Goal: Information Seeking & Learning: Learn about a topic

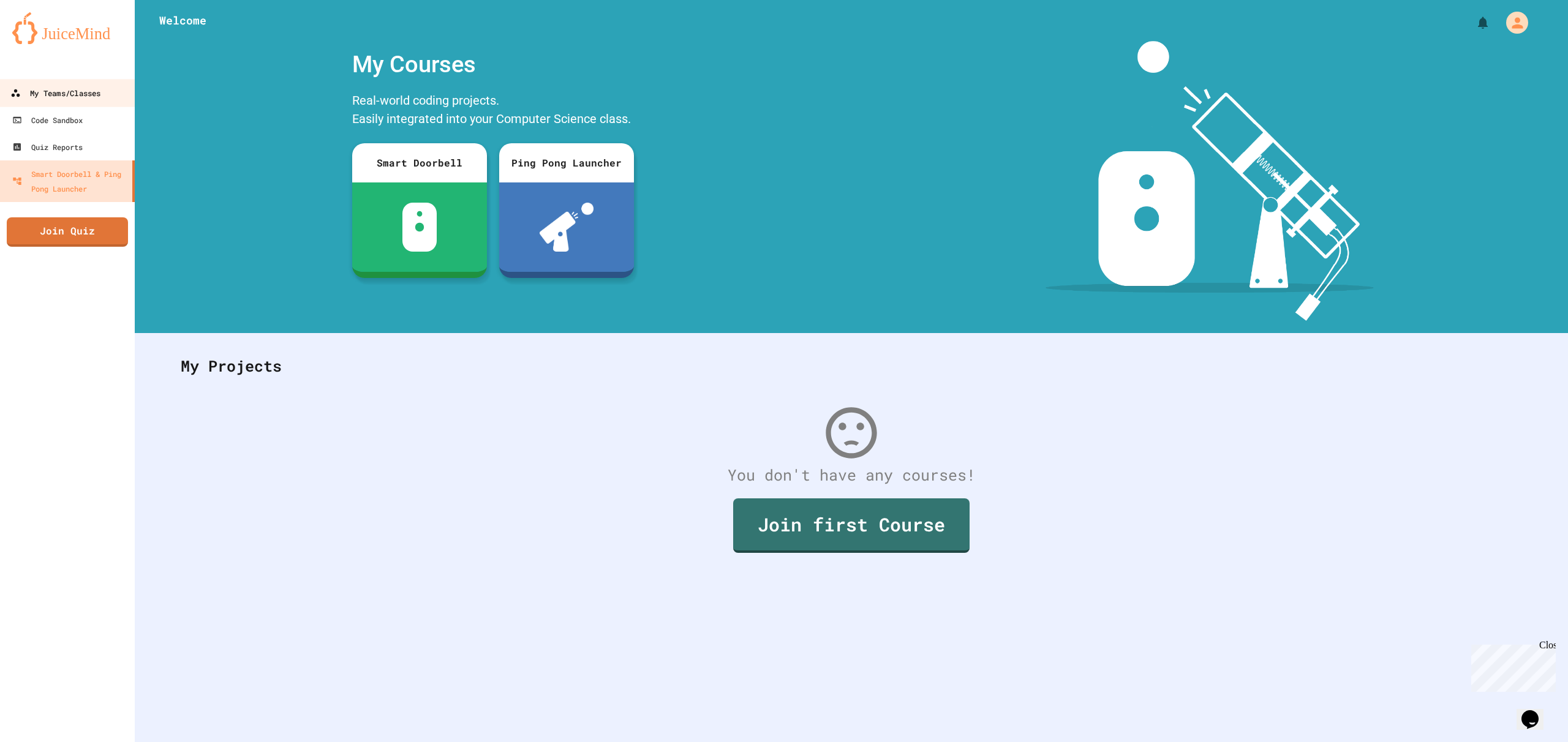
click at [113, 94] on link "My Teams/Classes" at bounding box center [68, 92] width 139 height 27
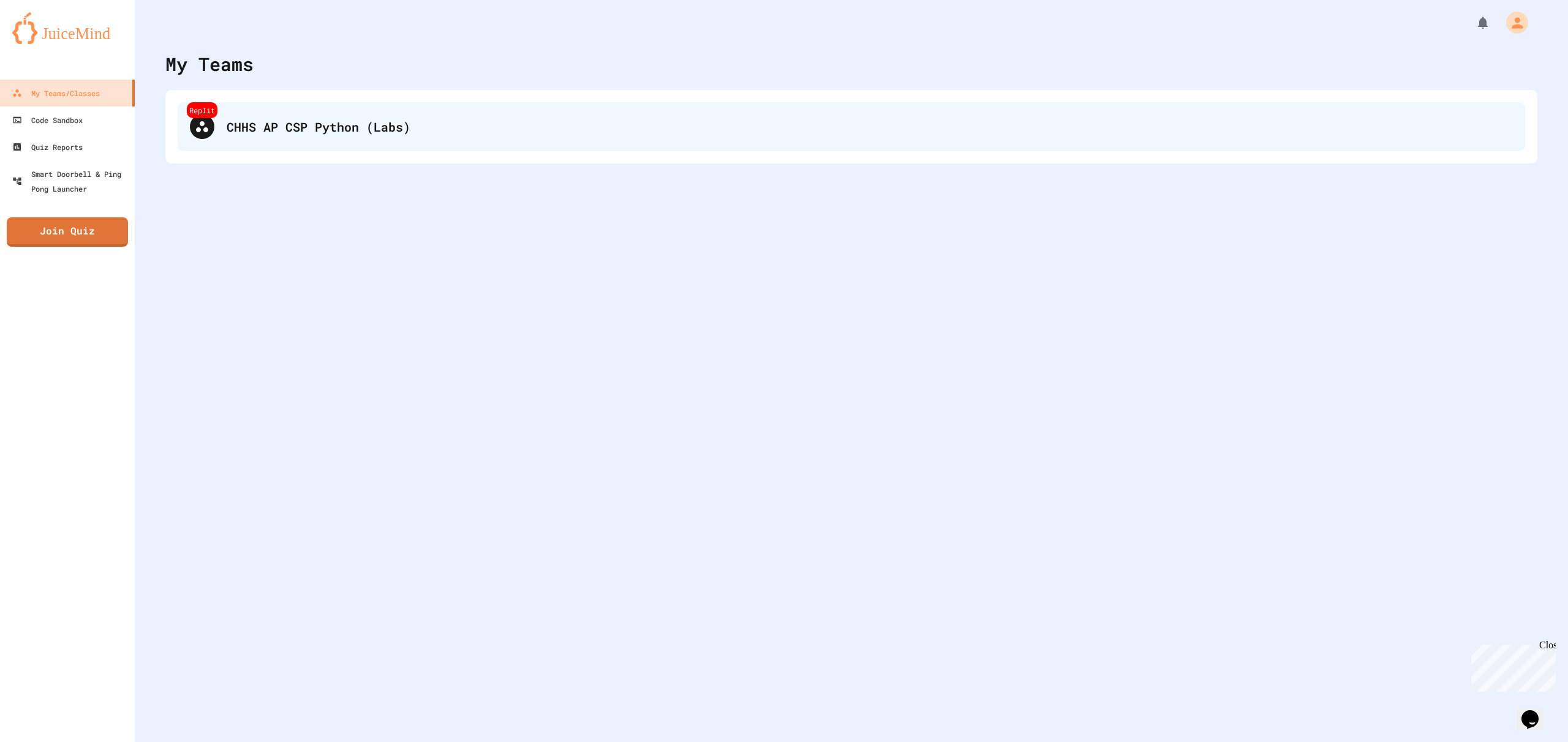
click at [216, 112] on div "Replit" at bounding box center [201, 110] width 31 height 16
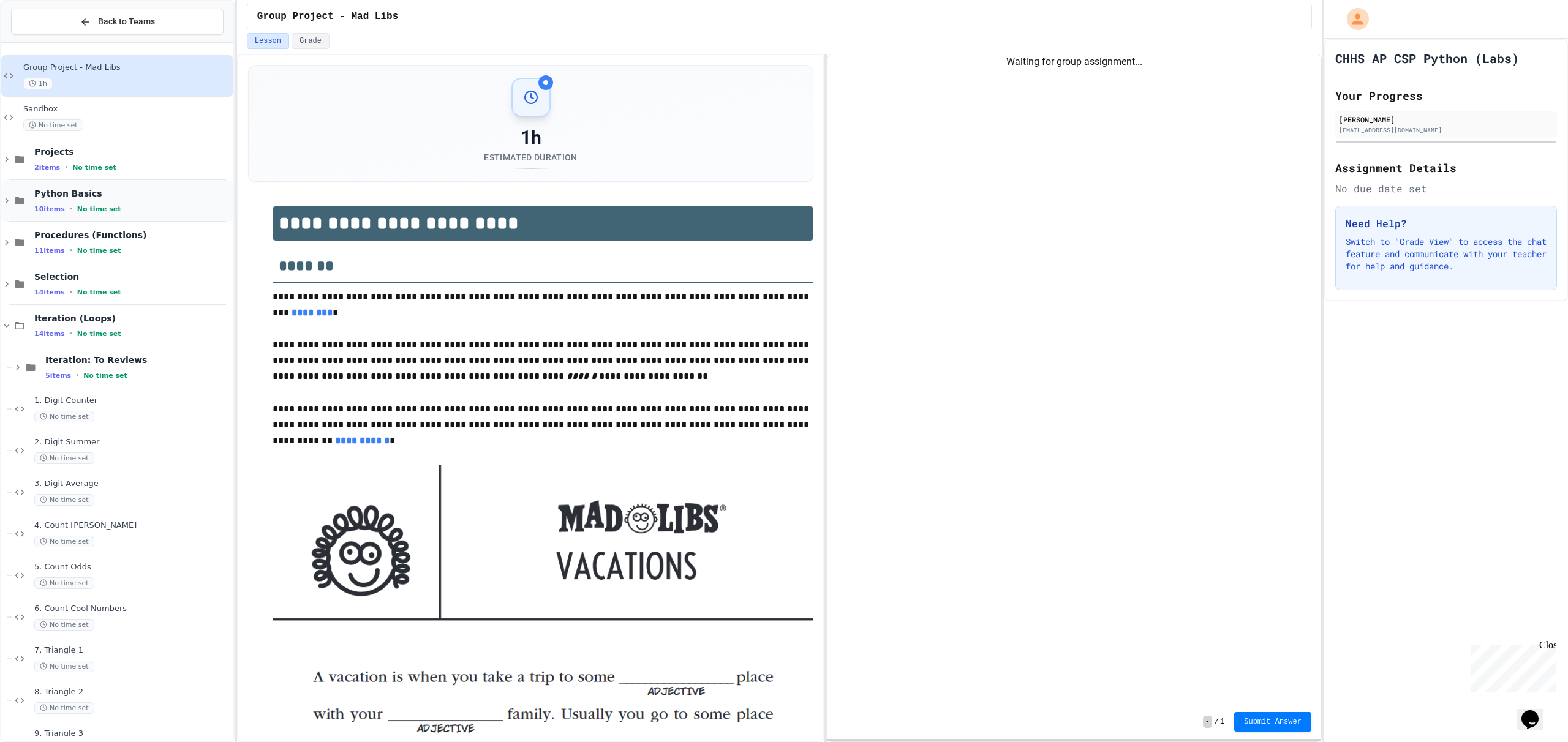
scroll to position [83, 0]
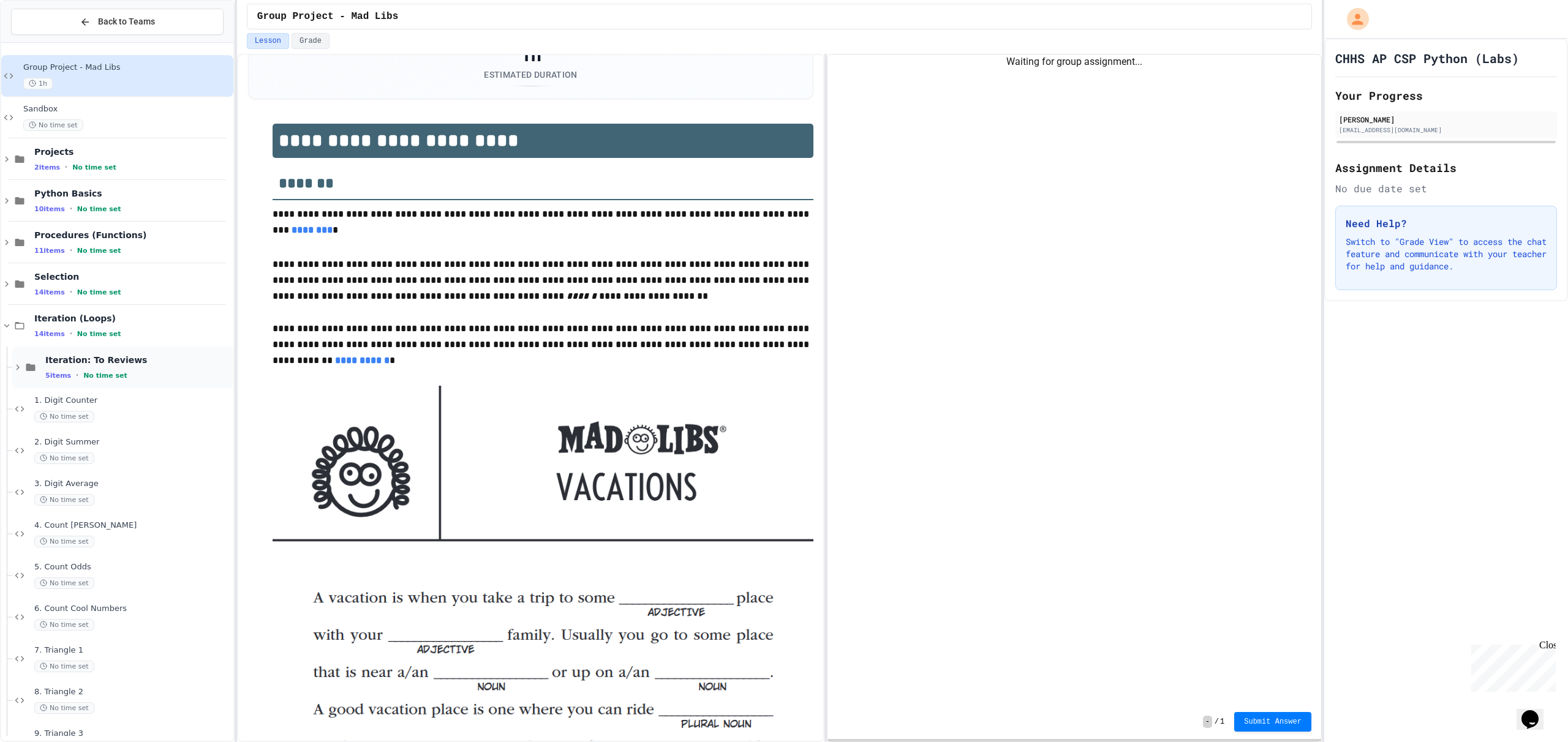
click at [180, 365] on span "Iteration: To Reviews" at bounding box center [138, 359] width 186 height 11
click at [2, 378] on div "Iteration: To Reviews 5 items • No time set" at bounding box center [116, 367] width 232 height 41
click at [8, 334] on div "Iteration (Loops) 14 items • No time set" at bounding box center [116, 325] width 232 height 41
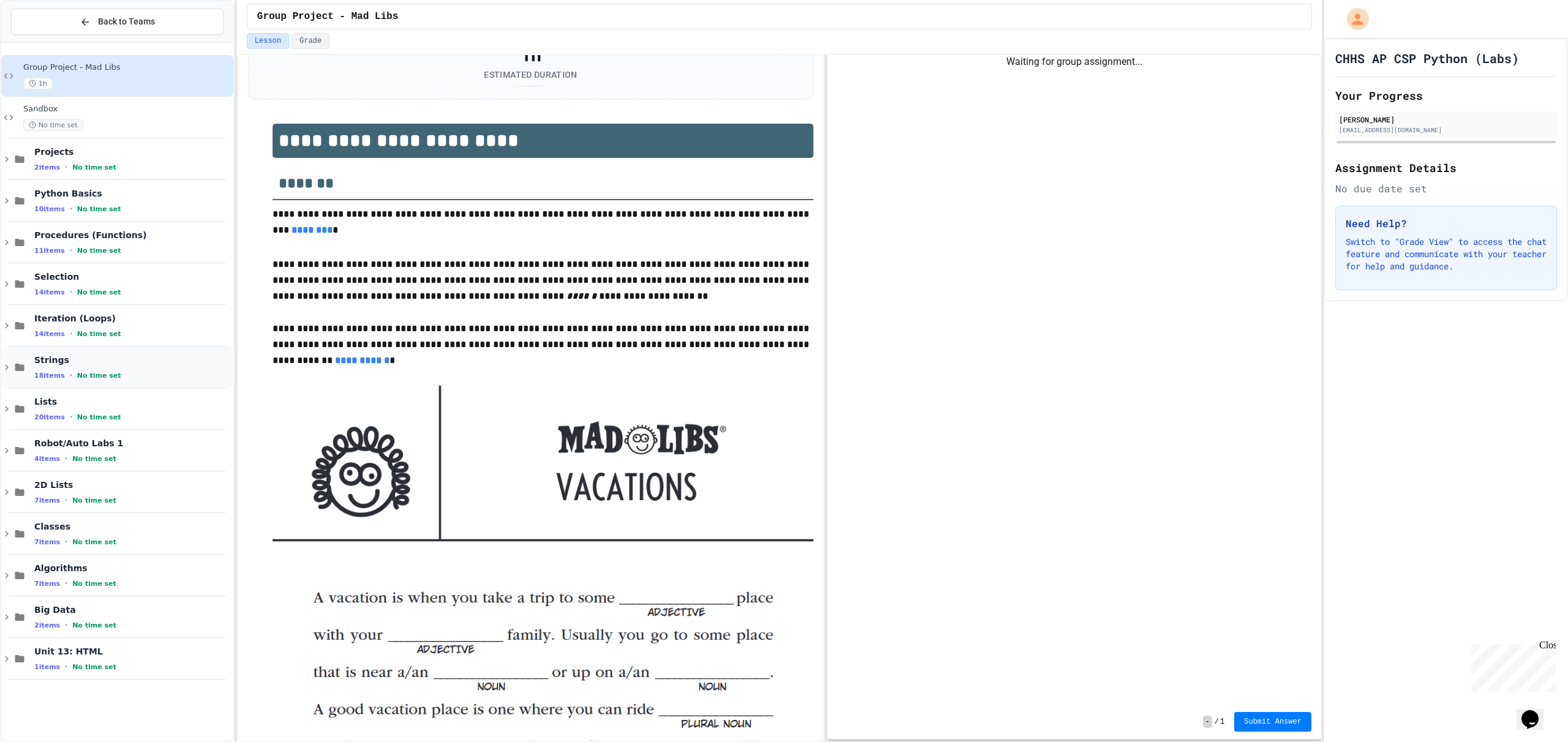
click at [11, 364] on icon at bounding box center [6, 366] width 11 height 11
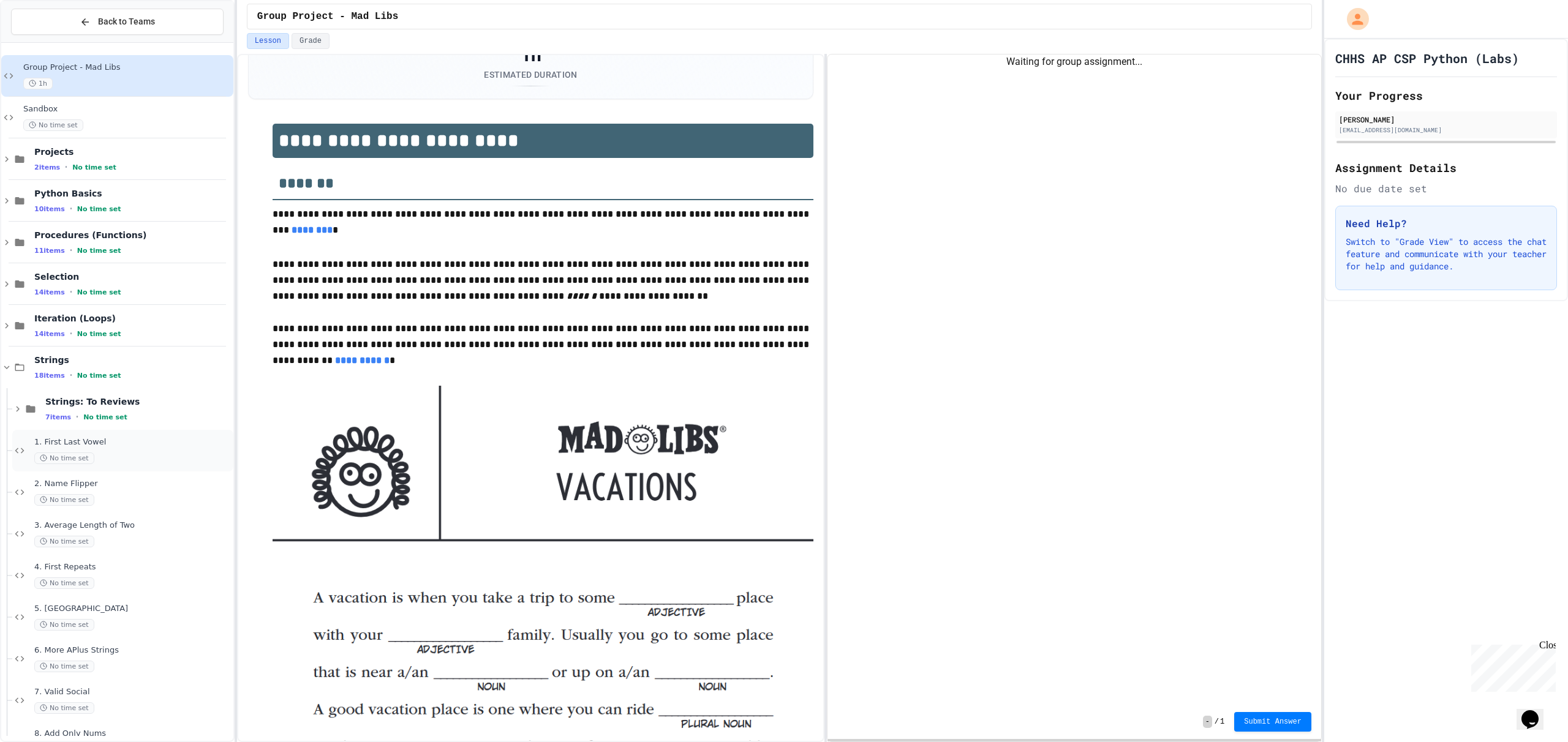
click at [193, 461] on div "No time set" at bounding box center [133, 458] width 197 height 12
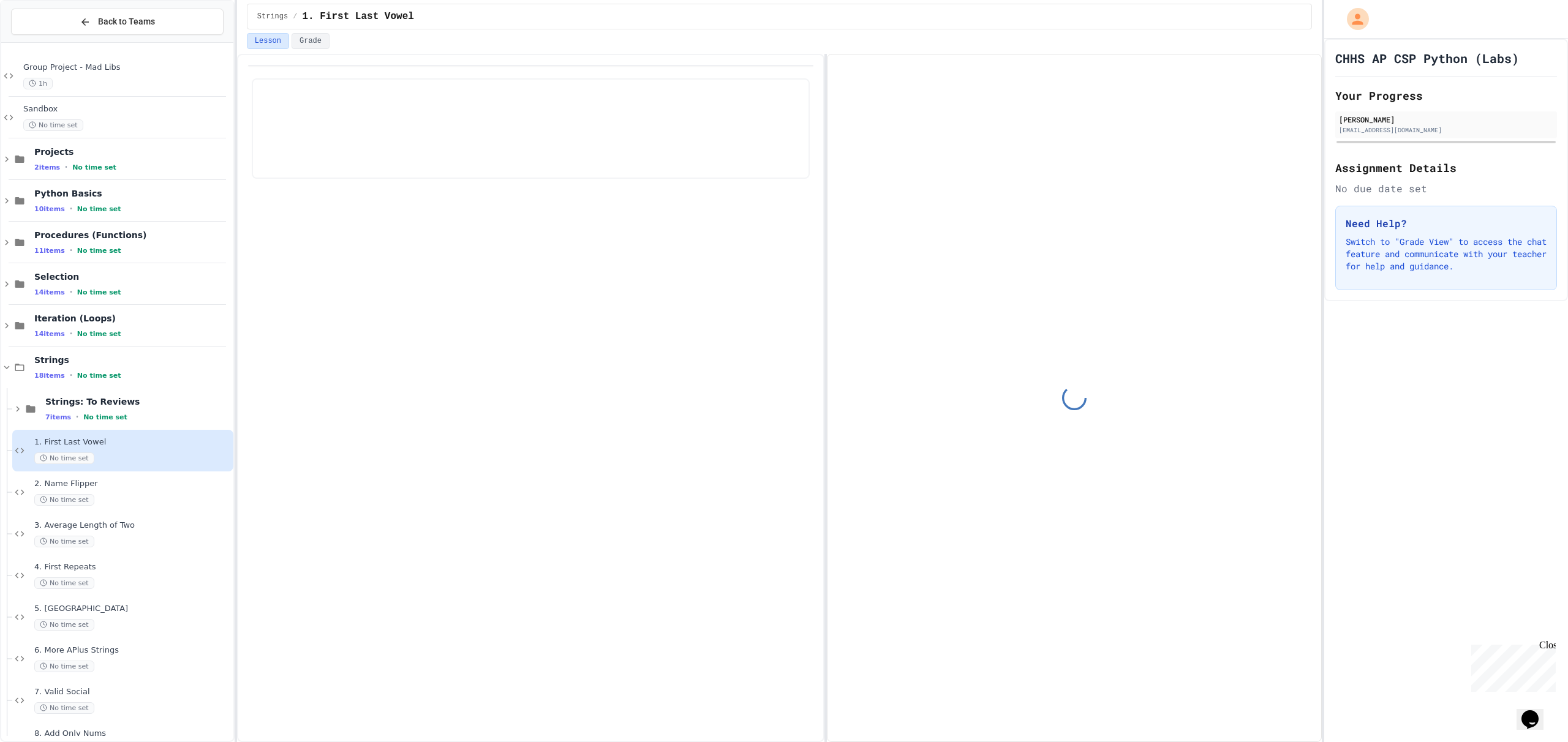
scroll to position [72, 0]
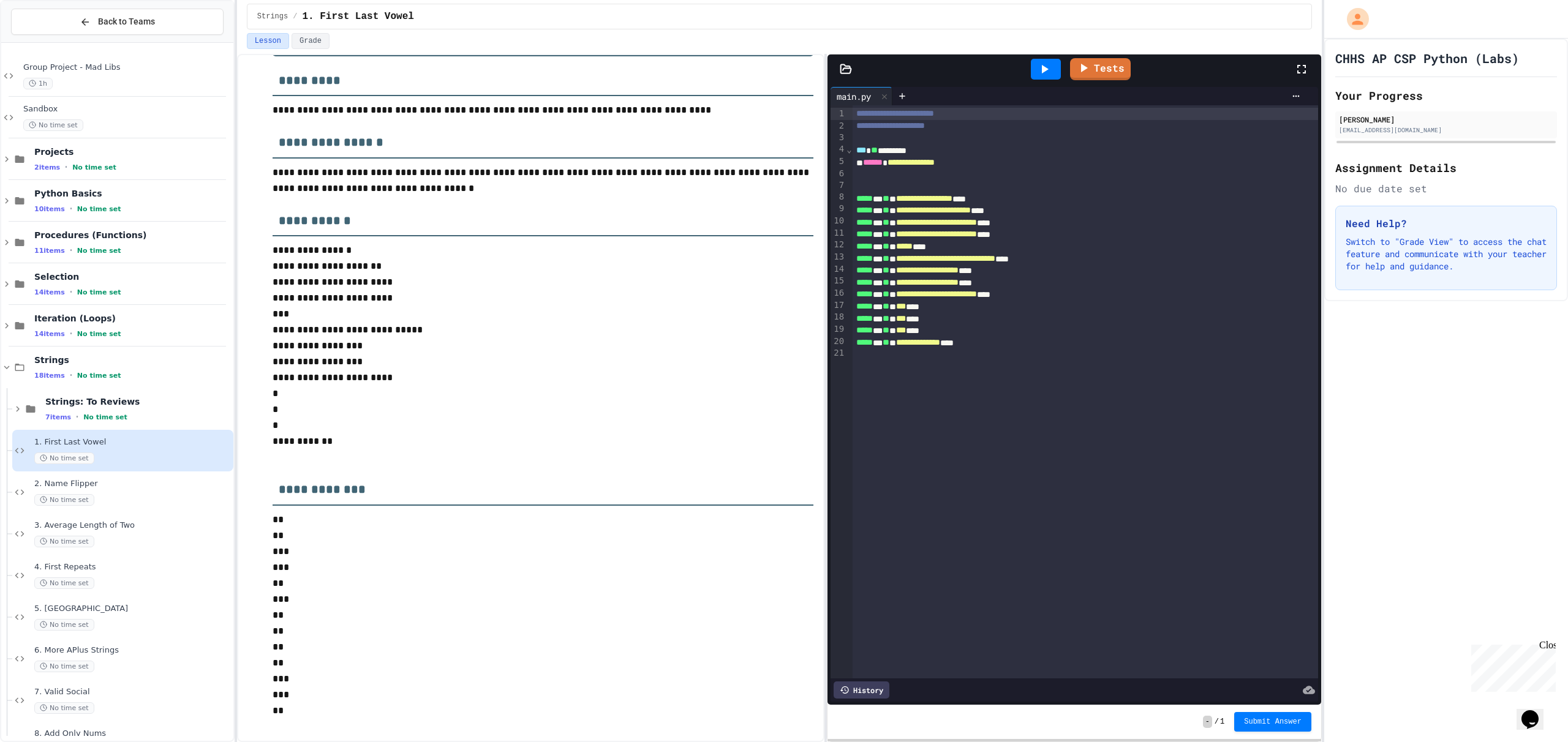
click at [813, 1] on div "Strings / 1. First Last Vowel" at bounding box center [779, 17] width 1085 height 33
click at [1179, 1] on div "Strings / 1. First Last Vowel" at bounding box center [779, 17] width 1085 height 33
click at [1166, 0] on div "Strings / 1. First Last Vowel" at bounding box center [779, 17] width 1085 height 33
click at [1132, 2] on div "Strings / 1. First Last Vowel" at bounding box center [779, 17] width 1085 height 33
